Goal: Task Accomplishment & Management: Complete application form

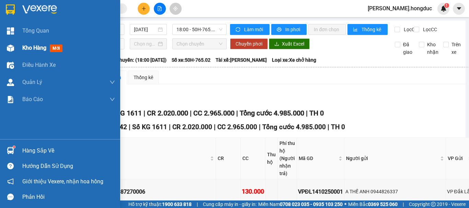
click at [29, 48] on span "Kho hàng" at bounding box center [34, 48] width 24 height 7
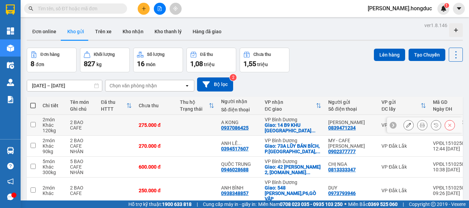
scroll to position [113, 0]
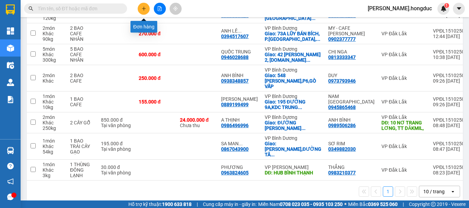
click at [141, 7] on icon "plus" at bounding box center [143, 8] width 5 height 5
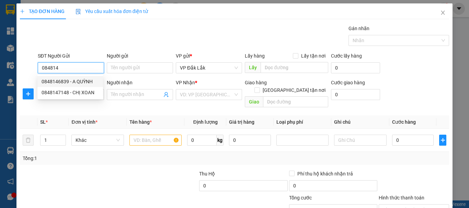
click at [72, 81] on div "0848146839 - A QUỲNH" at bounding box center [70, 82] width 57 height 8
type input "0848146839"
type input "A QUỲNH"
type input "0973637659"
type input "A NGÃI"
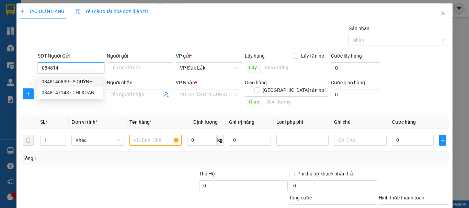
checkbox input "true"
type input "283 LÊ CƠ, P.AN LẠC, BÌNH TÂN, HCM"
type input "90.000"
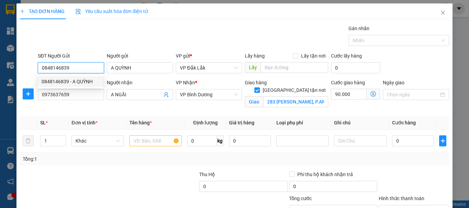
type input "135.000"
type input "0848146839"
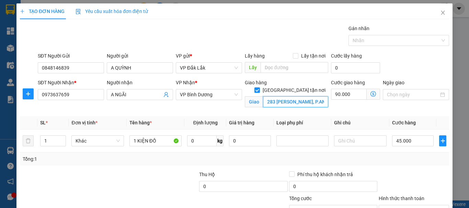
click at [270, 96] on input "283 LÊ CƠ, P.AN LẠC, BÌNH TÂN, HCM" at bounding box center [295, 101] width 65 height 11
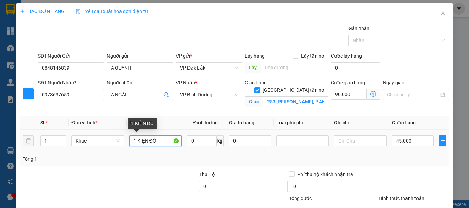
click at [167, 142] on input "1 KIỆN ĐỒ" at bounding box center [155, 141] width 52 height 11
type input "1 THÙNG TRÁI CÂY"
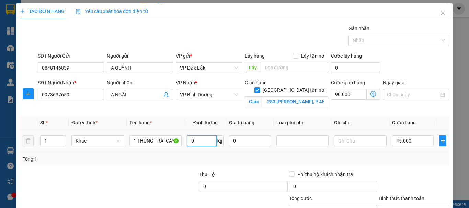
click at [197, 142] on input "0" at bounding box center [202, 141] width 30 height 11
type input "39"
click at [411, 144] on input "45.000" at bounding box center [413, 141] width 42 height 11
type input "6"
type input "90.006"
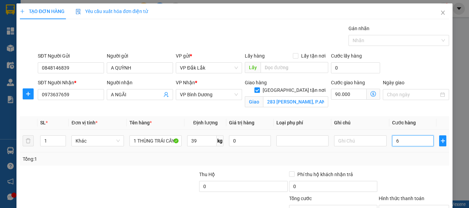
type input "90.006"
type input "65"
type input "90.065"
type input "650"
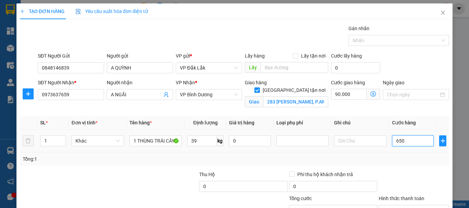
type input "90.650"
type input "6.500"
type input "96.500"
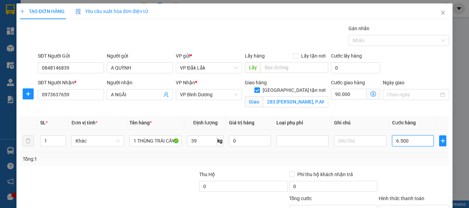
type input "65.000"
type input "155.000"
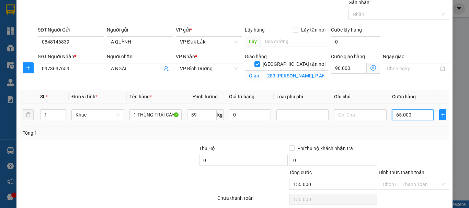
scroll to position [54, 0]
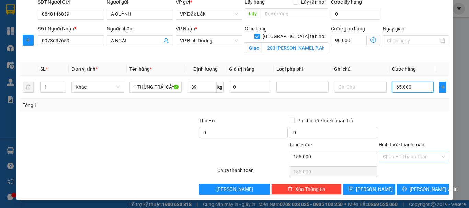
type input "65.000"
click at [408, 156] on input "Hình thức thanh toán" at bounding box center [411, 157] width 57 height 10
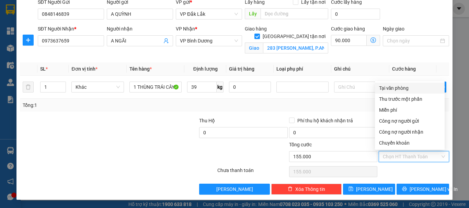
click at [405, 87] on div "Tại văn phòng" at bounding box center [409, 88] width 61 height 8
type input "0"
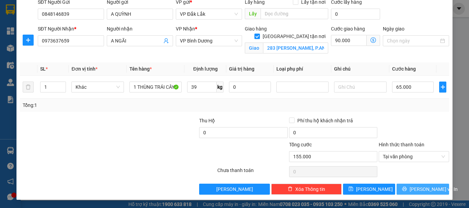
click at [404, 190] on button "Lưu và In" at bounding box center [423, 189] width 53 height 11
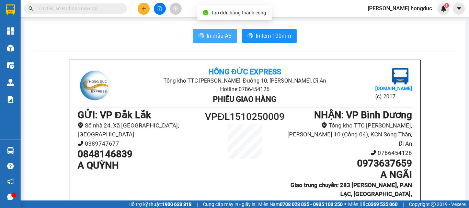
click at [224, 39] on span "In mẫu A5" at bounding box center [219, 36] width 25 height 9
click at [214, 33] on span "In mẫu A5" at bounding box center [219, 36] width 25 height 9
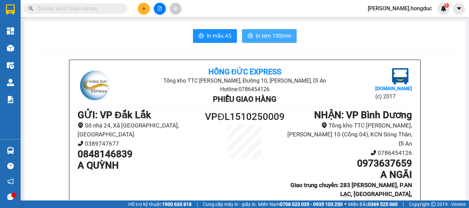
click at [272, 37] on span "In tem 100mm" at bounding box center [273, 36] width 35 height 9
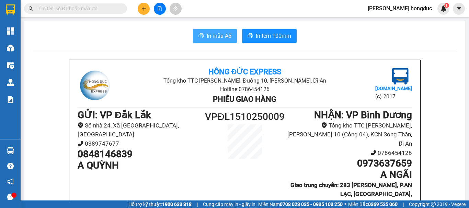
click at [212, 36] on span "In mẫu A5" at bounding box center [219, 36] width 25 height 9
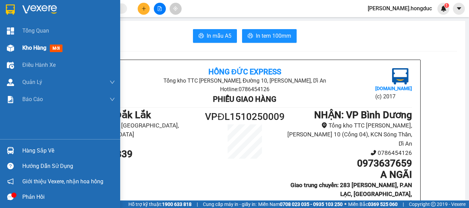
click at [23, 48] on span "Kho hàng" at bounding box center [34, 48] width 24 height 7
